Goal: Information Seeking & Learning: Check status

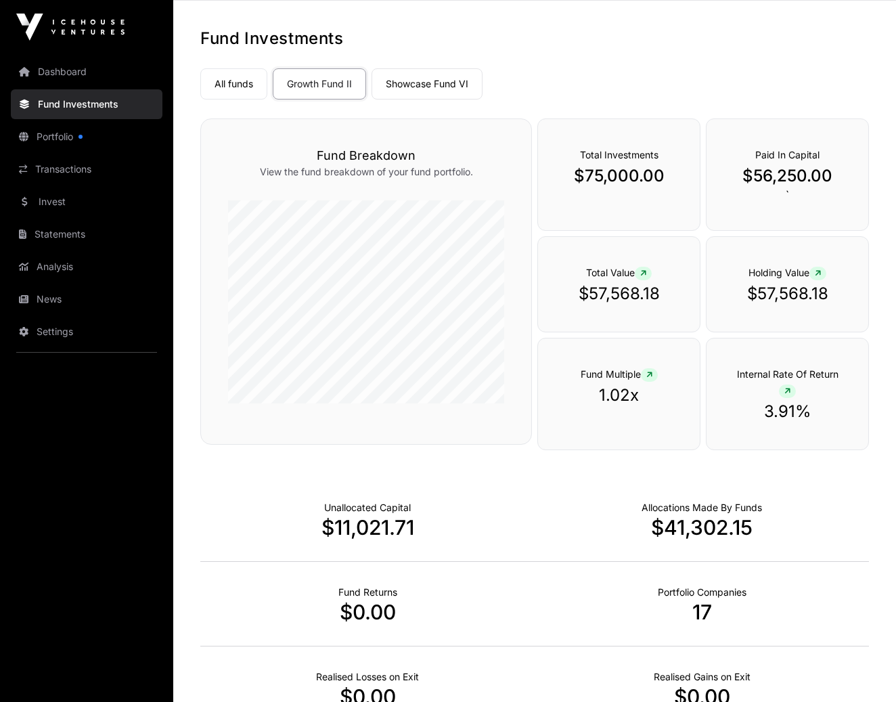
scroll to position [54, 0]
click at [405, 83] on link "Showcase Fund VI" at bounding box center [426, 83] width 111 height 31
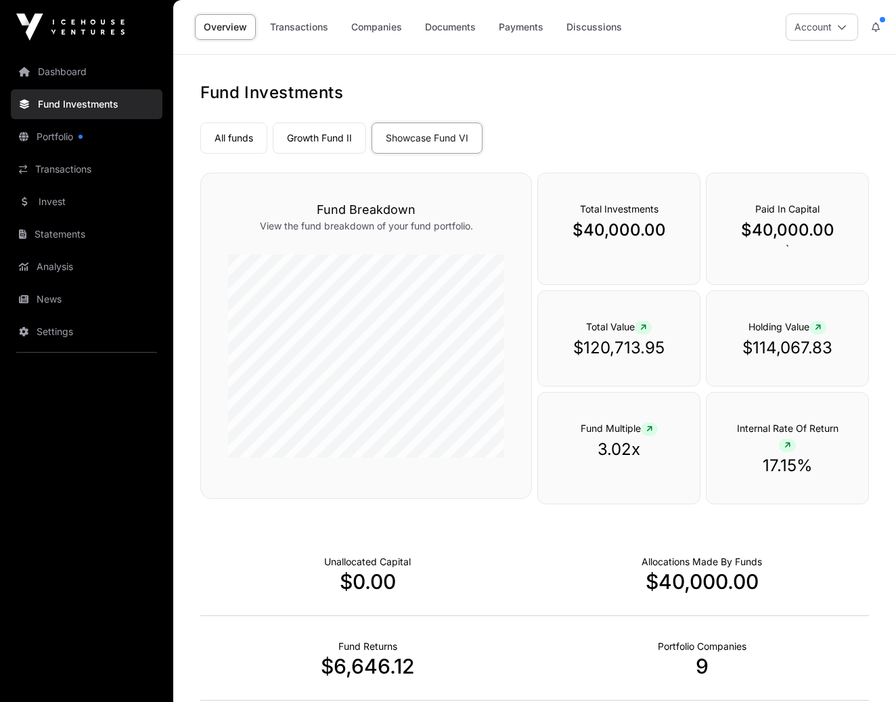
click at [301, 25] on link "Transactions" at bounding box center [299, 27] width 76 height 26
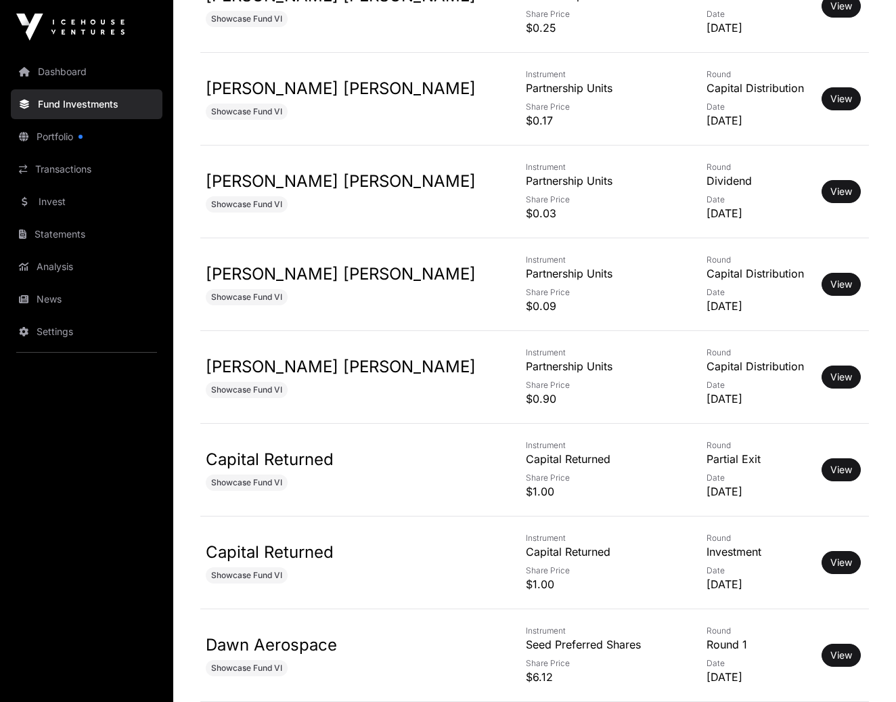
scroll to position [684, 0]
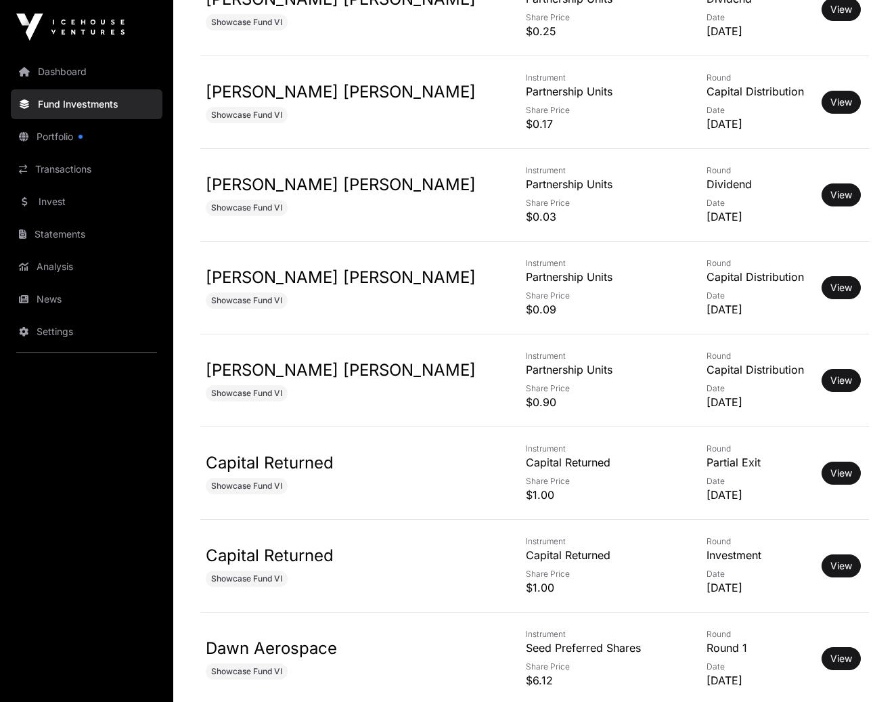
click at [830, 559] on link "View" at bounding box center [841, 566] width 22 height 14
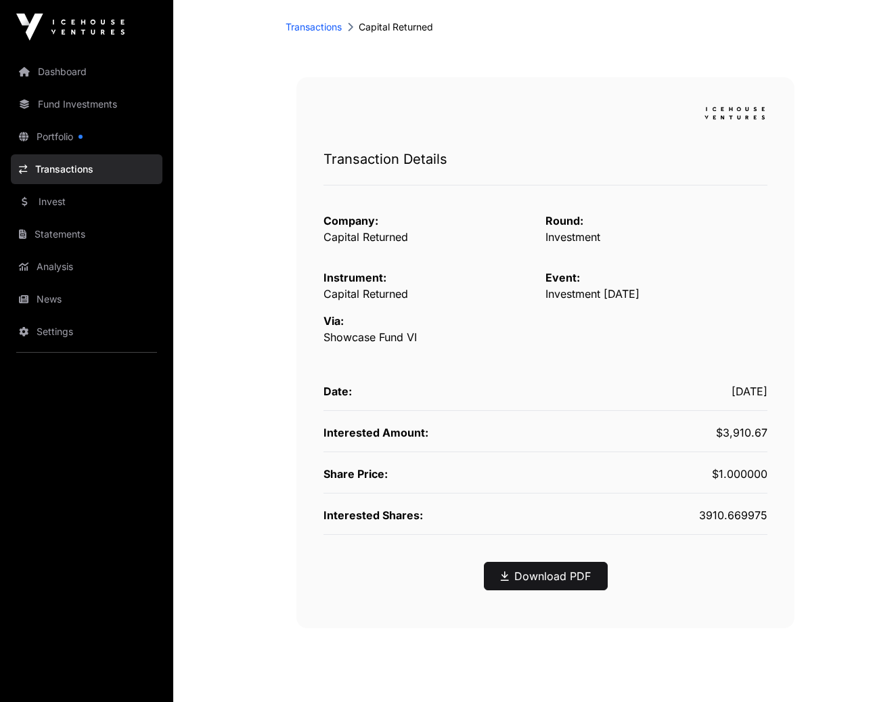
scroll to position [77, 0]
click at [530, 575] on link "Download PDF" at bounding box center [546, 576] width 90 height 16
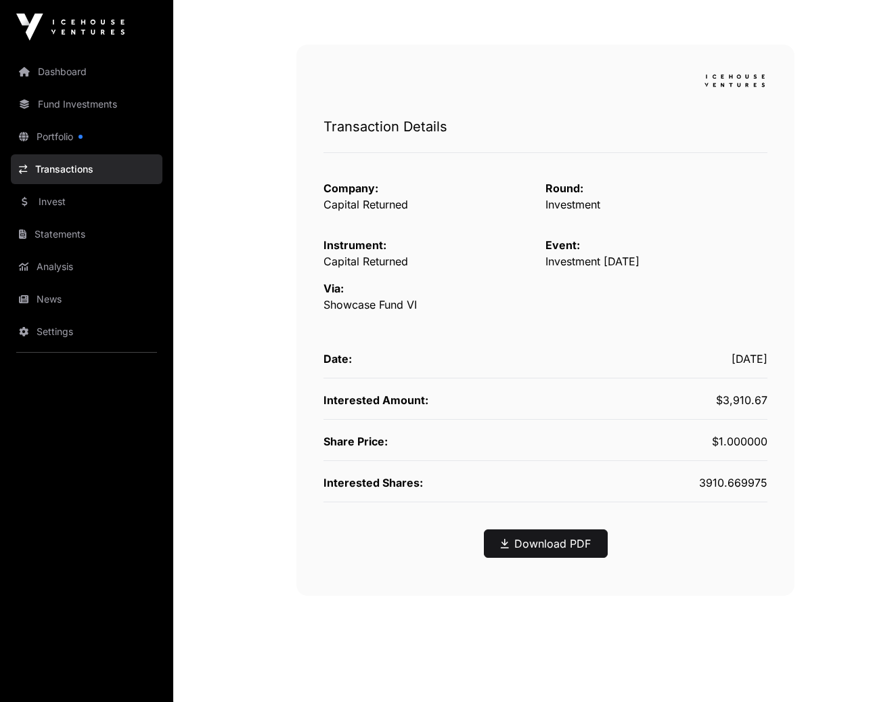
scroll to position [0, 0]
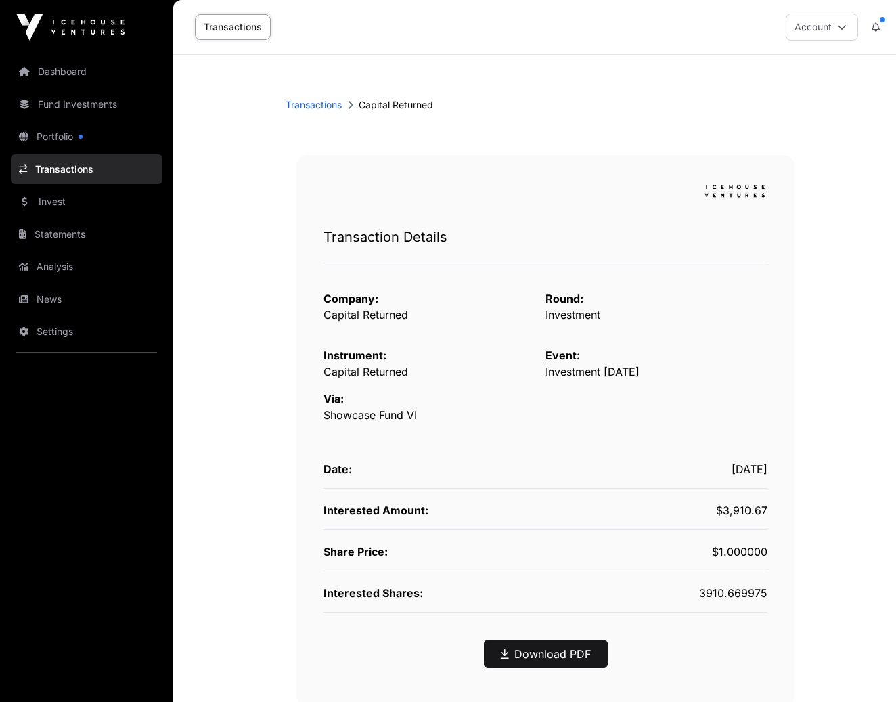
click at [319, 103] on link "Transactions" at bounding box center [314, 105] width 56 height 14
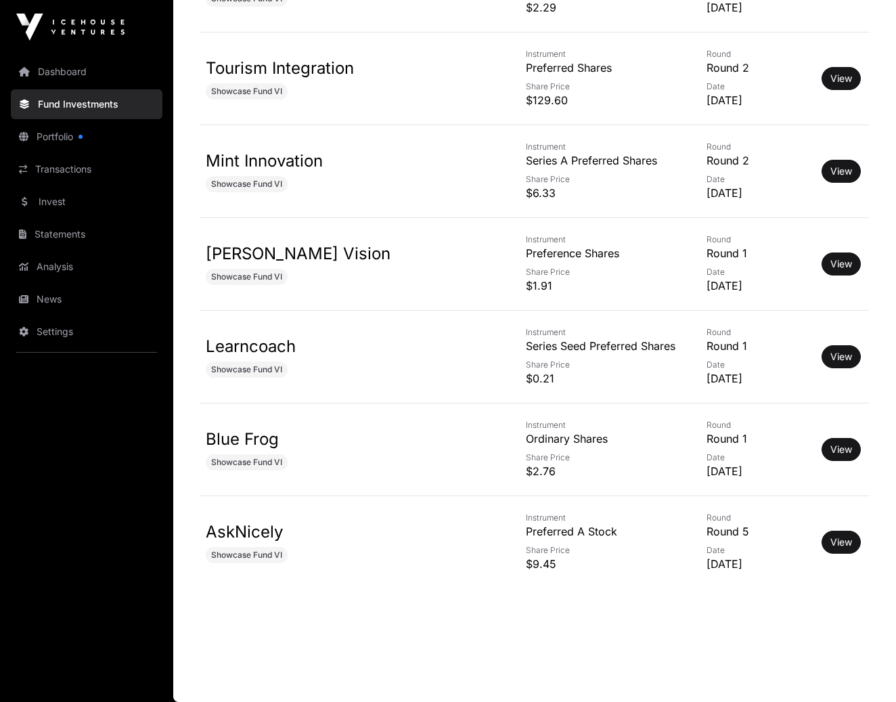
scroll to position [1542, 0]
click at [830, 537] on link "View" at bounding box center [841, 542] width 22 height 14
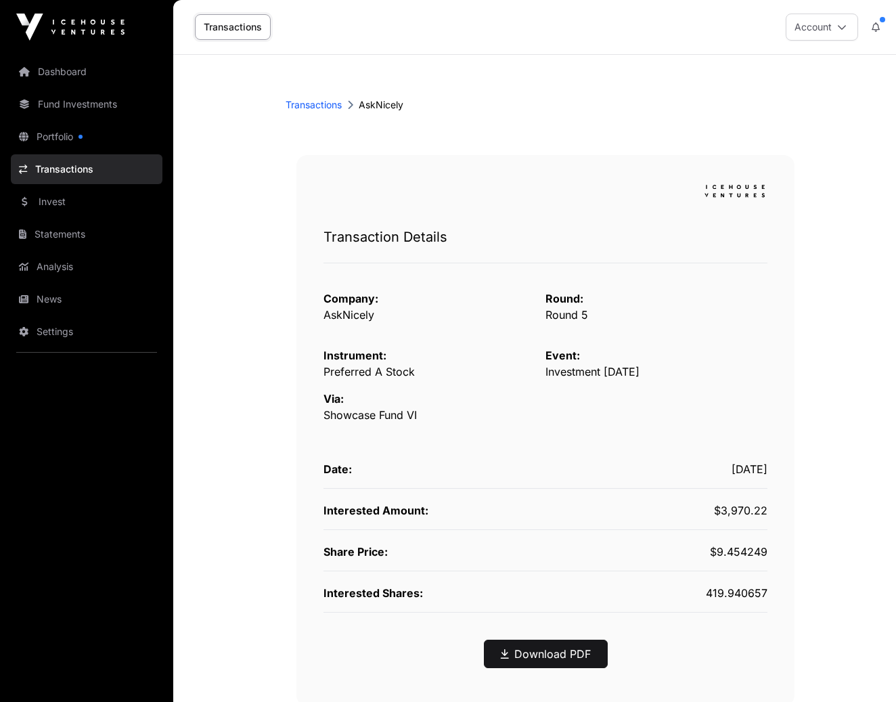
click at [311, 105] on link "Transactions" at bounding box center [314, 105] width 56 height 14
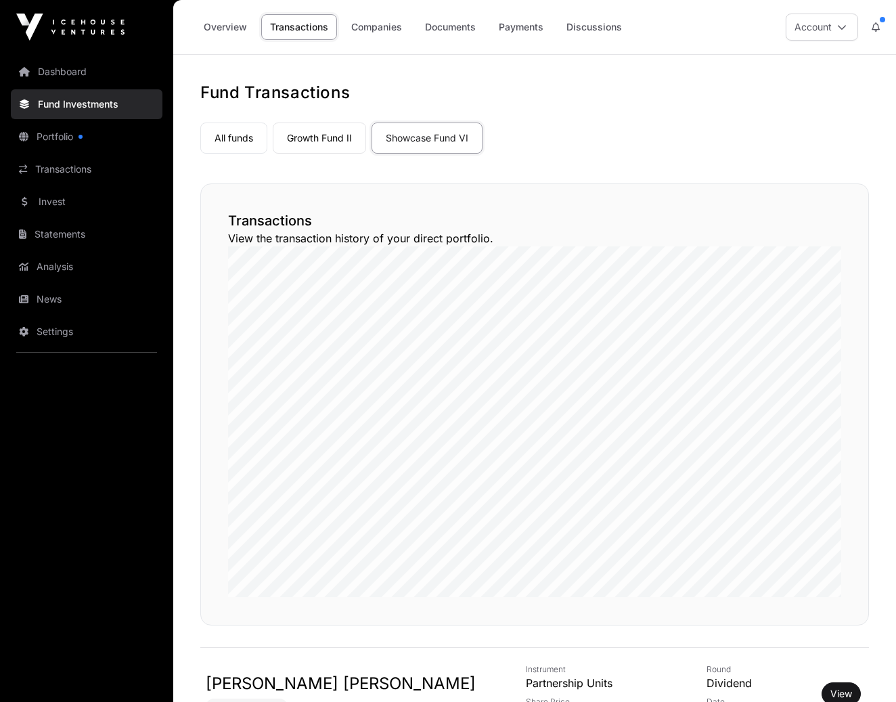
scroll to position [1542, 0]
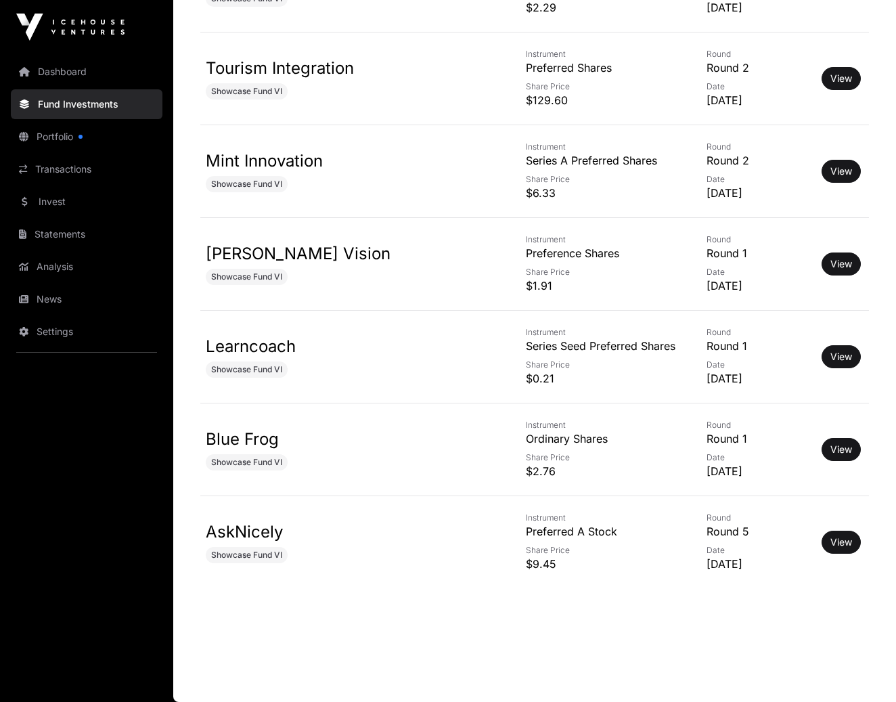
click at [830, 444] on link "View" at bounding box center [841, 449] width 22 height 14
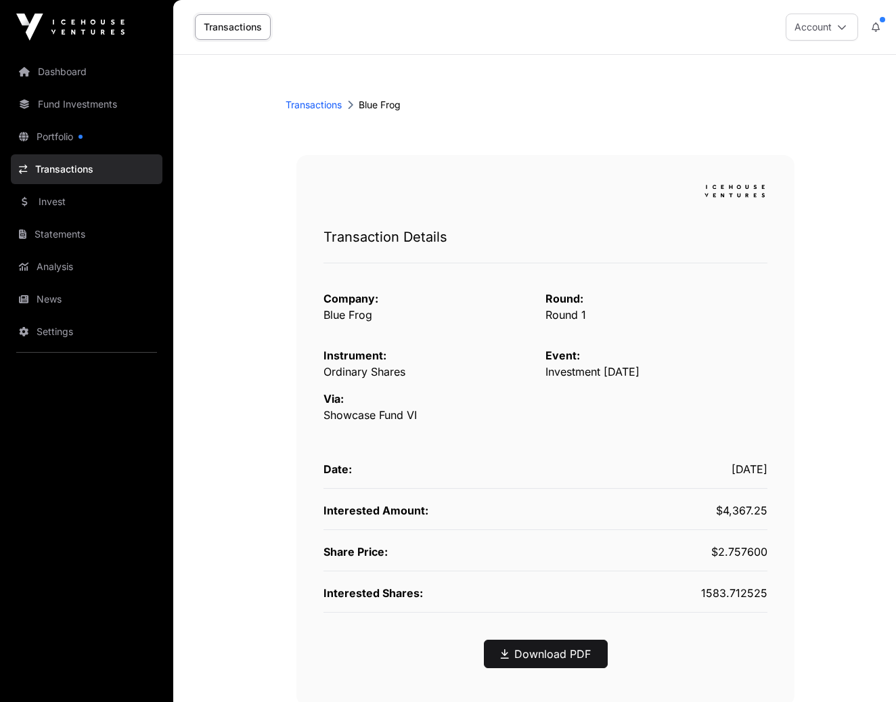
click at [302, 107] on link "Transactions" at bounding box center [314, 105] width 56 height 14
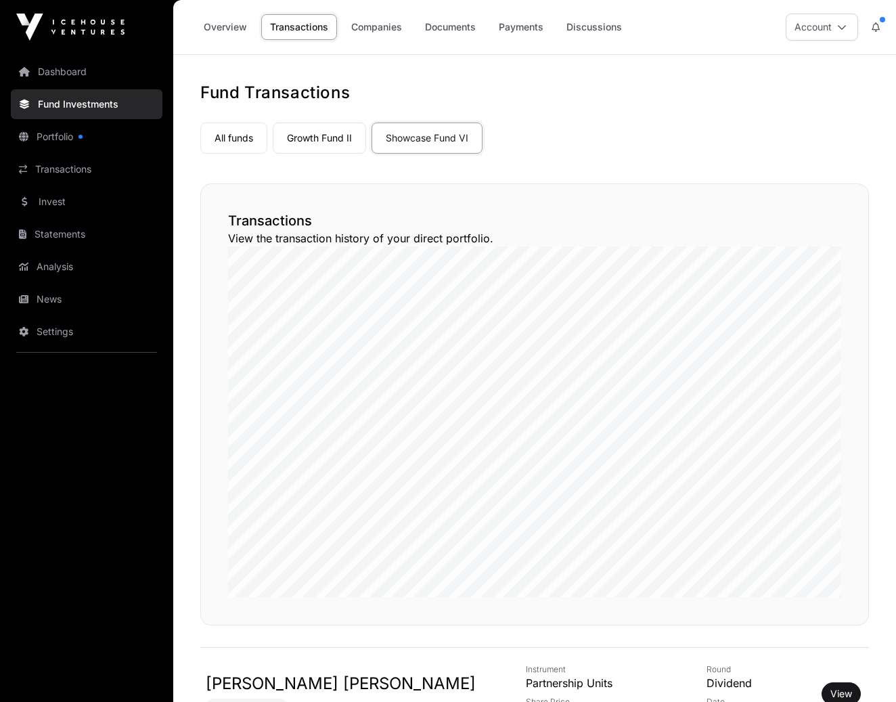
scroll to position [1542, 0]
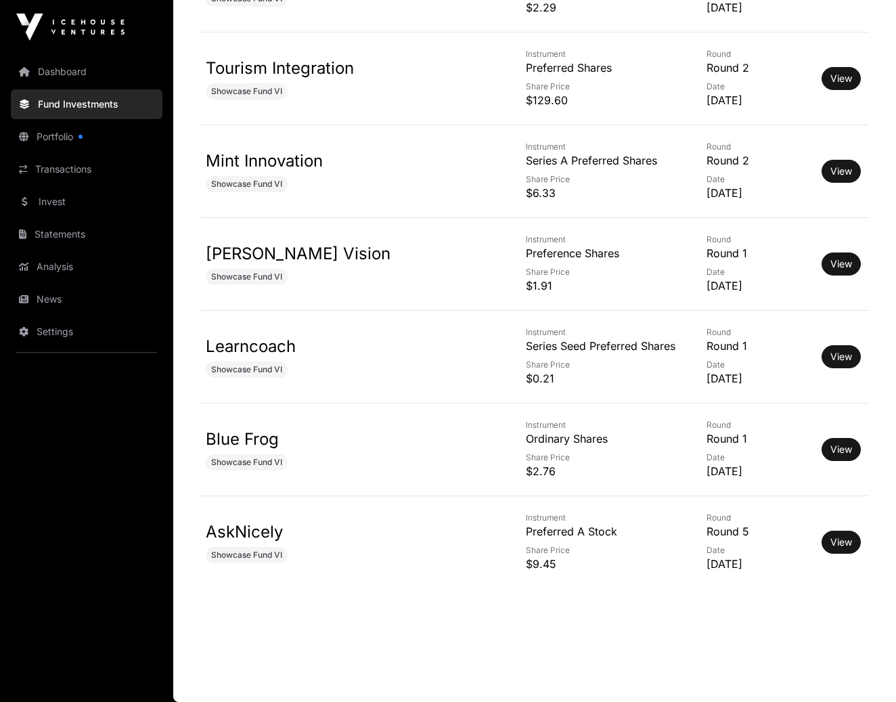
click at [831, 352] on link "View" at bounding box center [841, 357] width 22 height 14
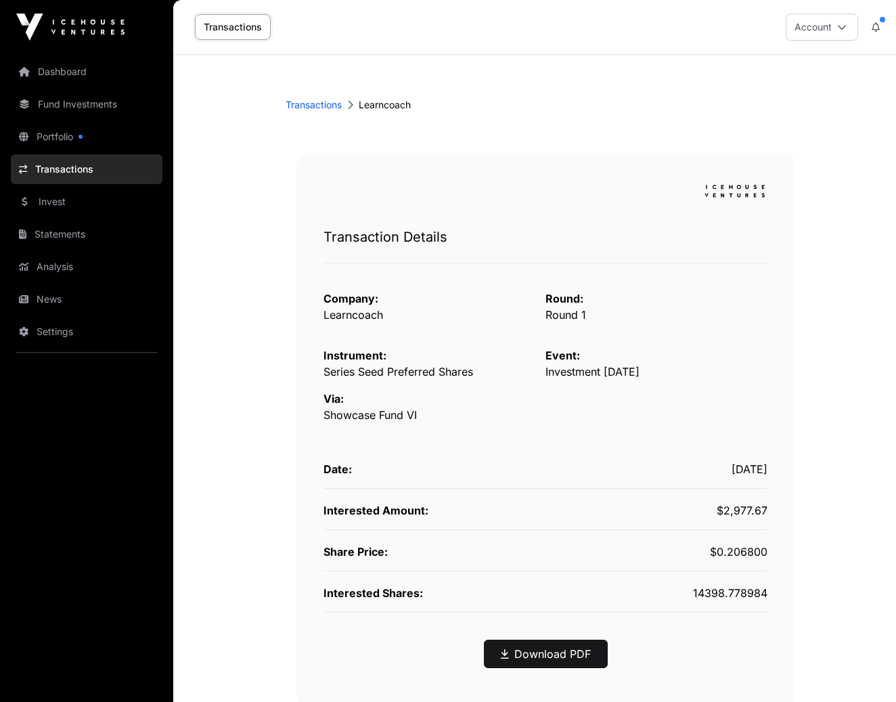
click at [222, 24] on link "Transactions" at bounding box center [233, 27] width 76 height 26
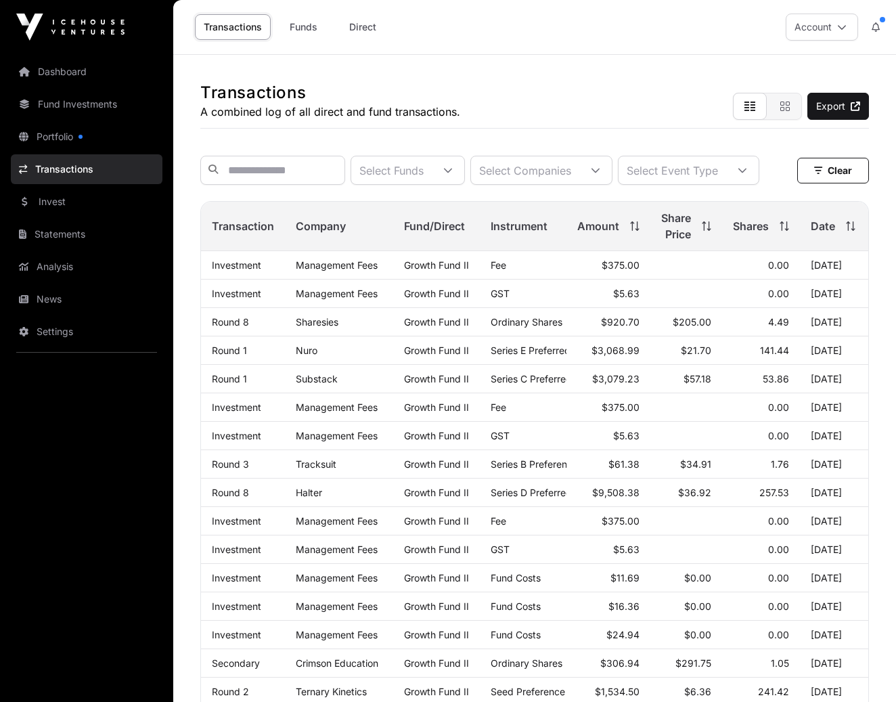
scroll to position [-1, 0]
click at [737, 175] on icon at bounding box center [741, 170] width 9 height 9
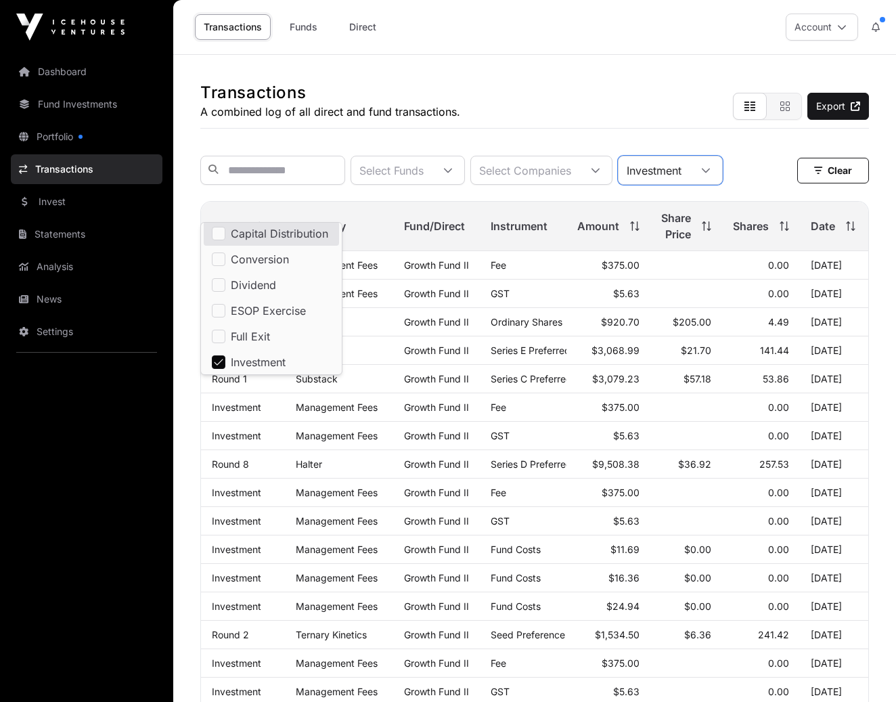
scroll to position [3, 0]
click at [533, 72] on div "Transactions A combined log of all direct and fund transactions. Export" at bounding box center [534, 92] width 668 height 74
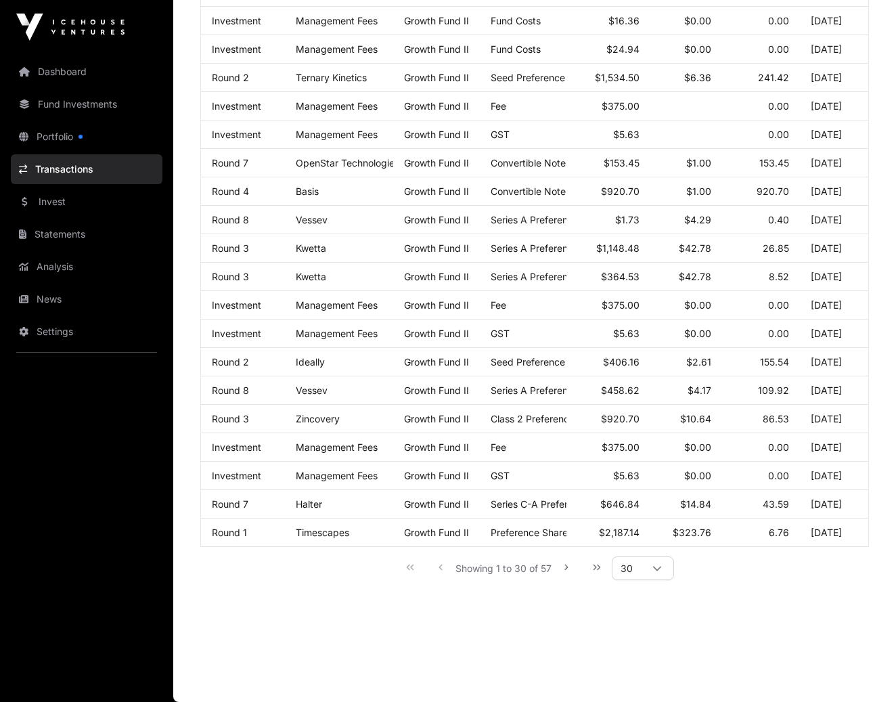
scroll to position [559, 0]
click at [658, 567] on icon at bounding box center [656, 568] width 9 height 9
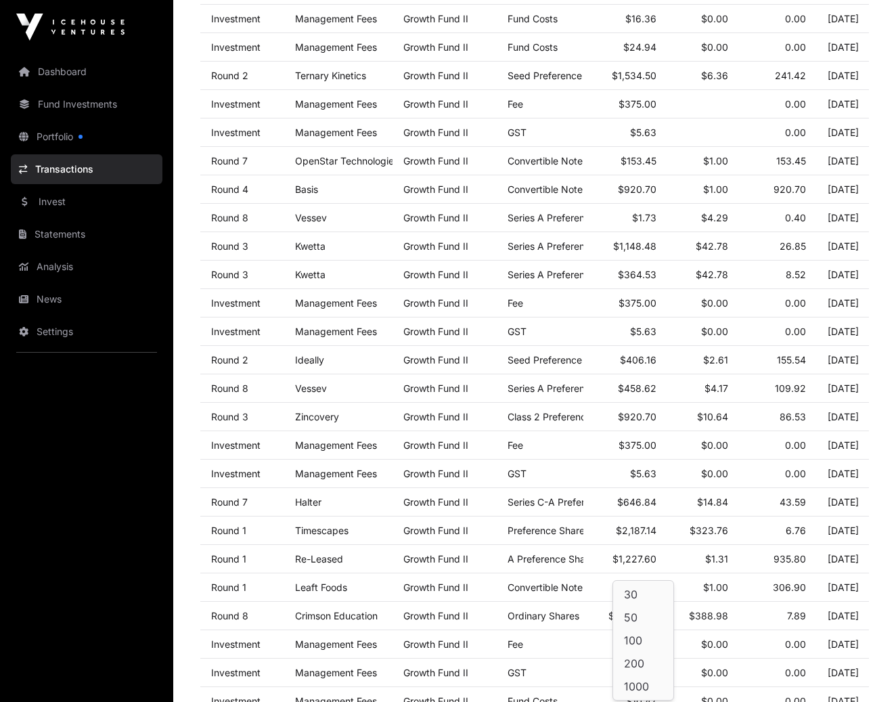
click at [640, 655] on li "200" at bounding box center [643, 663] width 55 height 22
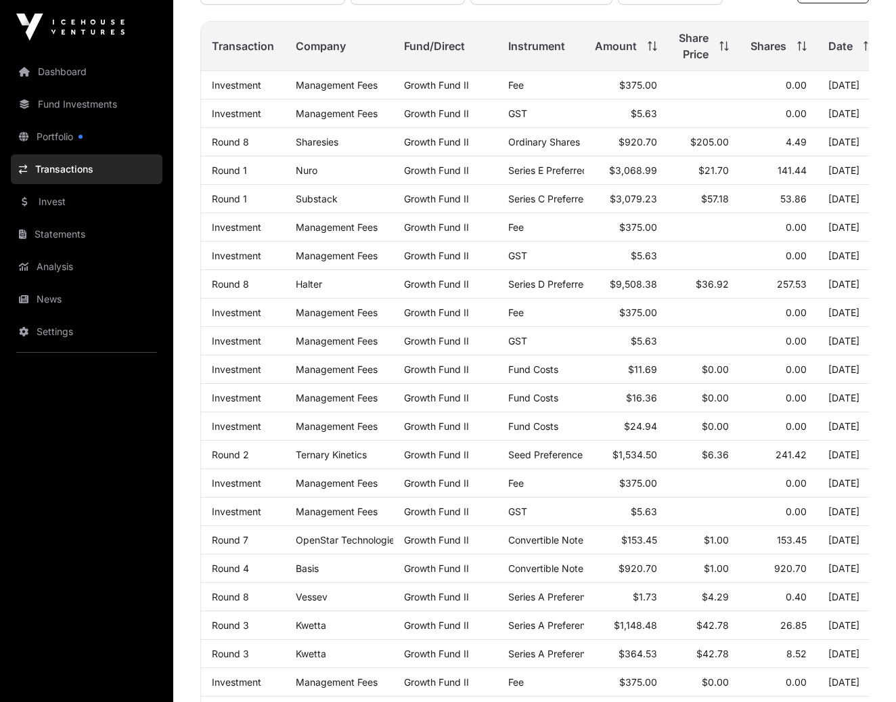
scroll to position [178, 0]
